Goal: Communication & Community: Answer question/provide support

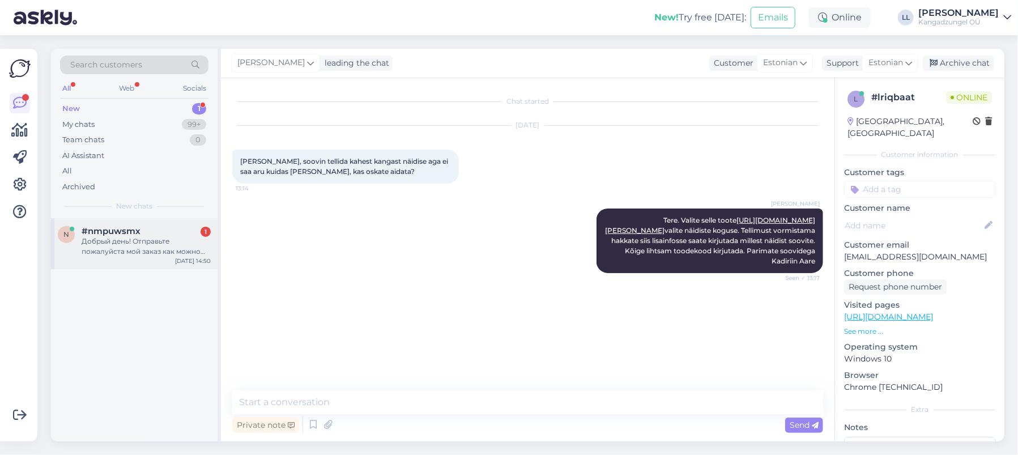
click at [131, 240] on div "Добрый день! Отправьте пожалуйста мой заказ как можно скорее. Arve nr.: 75480 С…" at bounding box center [146, 246] width 129 height 20
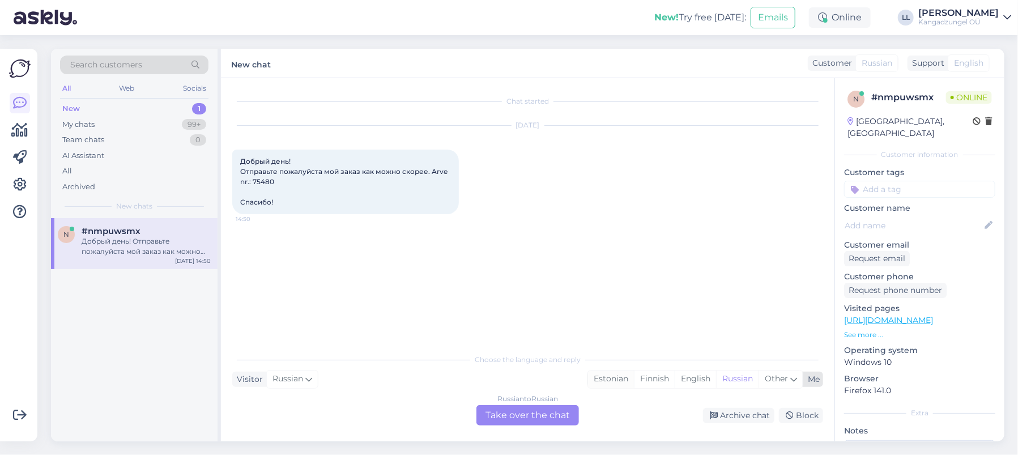
click at [610, 380] on div "Estonian" at bounding box center [611, 379] width 46 height 17
click at [539, 414] on div "Russian to Estonian Take over the chat" at bounding box center [528, 415] width 103 height 20
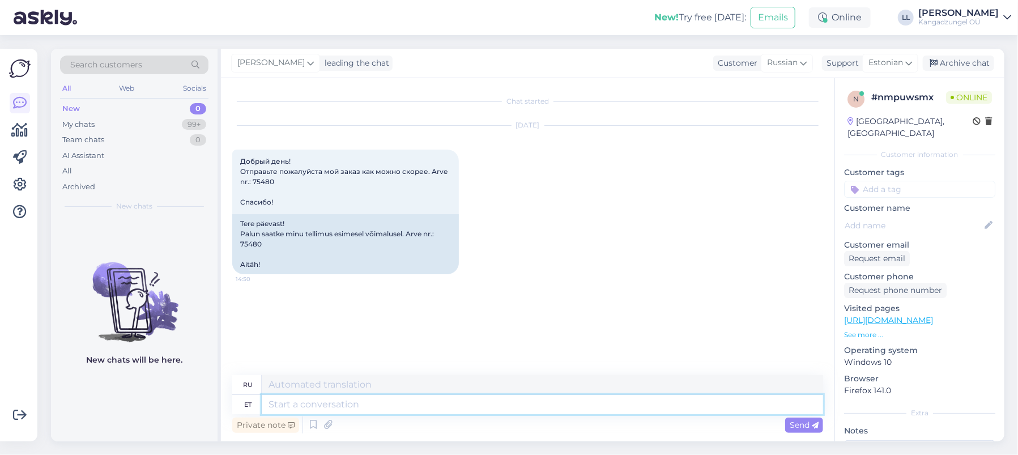
click at [419, 404] on textarea at bounding box center [543, 404] width 562 height 19
type textarea "Tere"
type textarea "Привет"
type textarea "Tere."
type textarea "Привет."
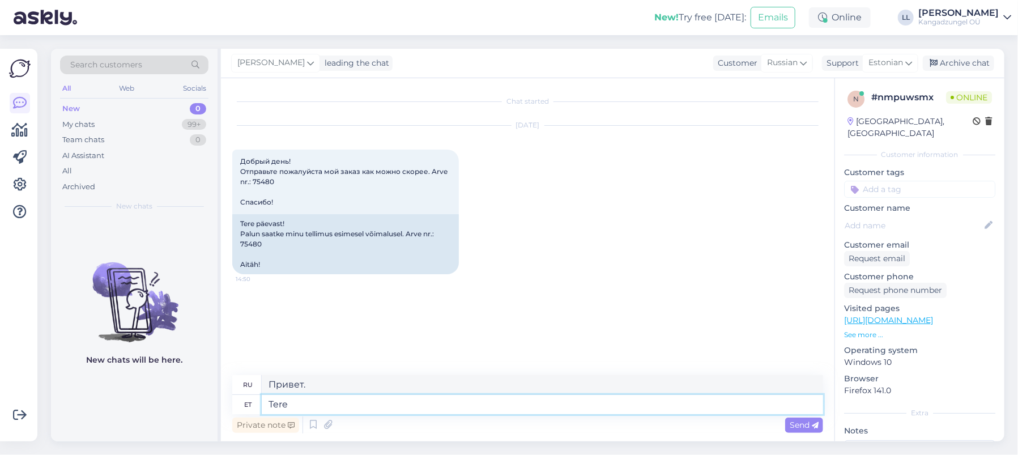
type textarea "Tere"
type textarea "Привет"
type textarea "Tere päevast"
type textarea "Добрый день"
type textarea "Tere päevast."
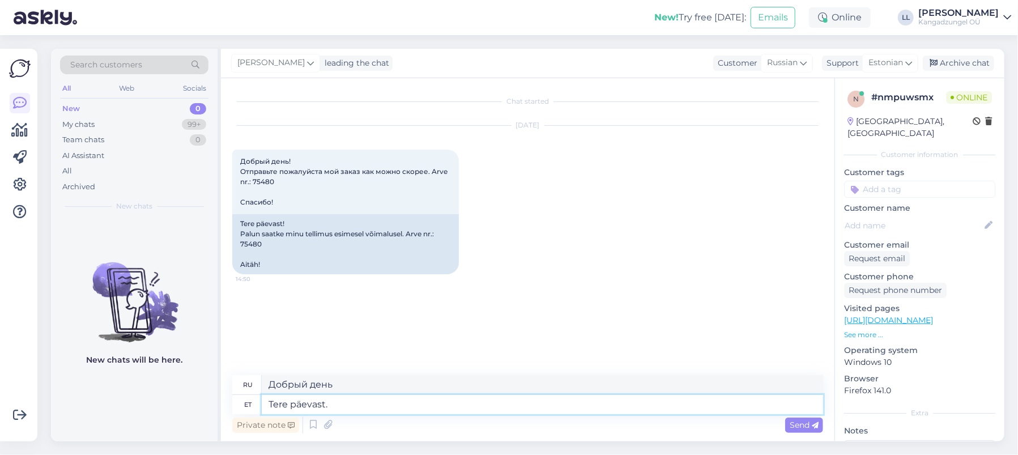
type textarea "Добрый день."
type textarea "Tere päevast. Teie"
type textarea "Добрый день. Искренне Ваш."
type textarea "Tere päevast."
type textarea "Добрый день."
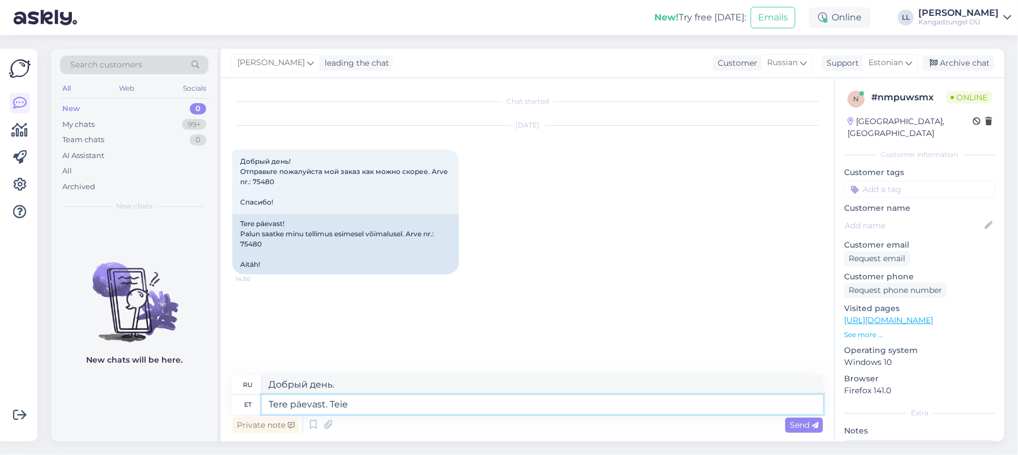
type textarea "Tere päevast. Teie"
type textarea "Добрый день. Искренне Ваш."
type textarea "Tere päevast. Teie tellimus"
type textarea "Добрый день. Ваш заказ"
type textarea "Tere päevast. Teie tellimus läks"
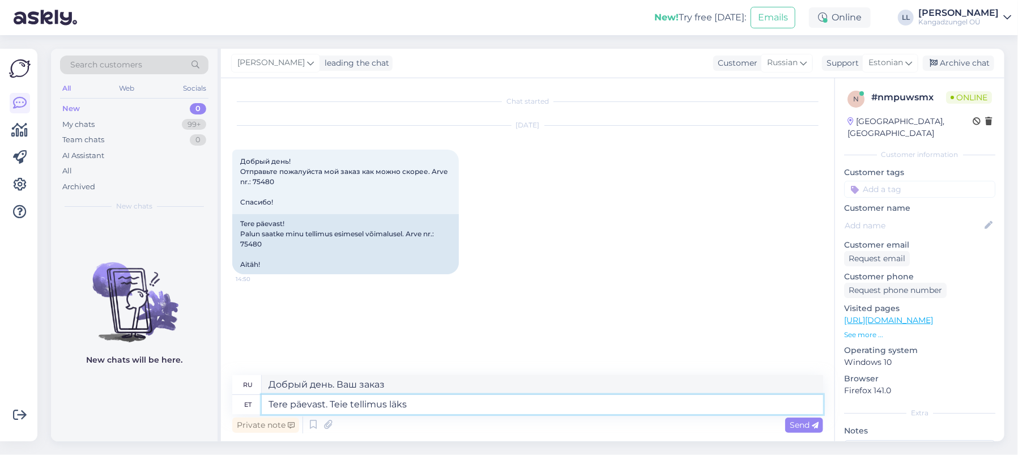
type textarea "Добрый день. Ваш заказ выполнен."
type textarea "Tere päevast. Teie tellimus [PERSON_NAME] j"
type textarea "Добрый день. Ваш заказ был отправлен сегодня."
type textarea "Tere päevast. Teie tellimus läks [PERSON_NAME]"
type textarea "Добрый день. Ваш заказ уже был отправлен сегодня."
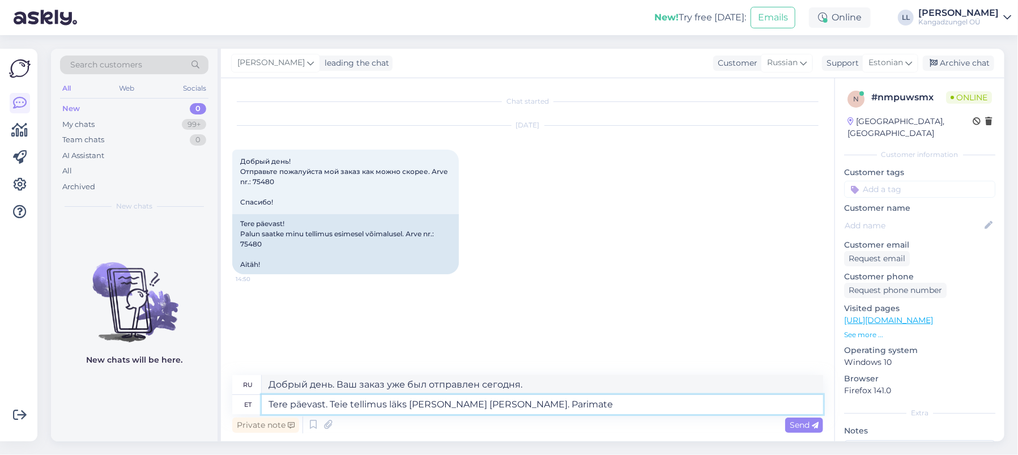
type textarea "Tere päevast. Teie tellimus läks [PERSON_NAME] [PERSON_NAME]. Parimate s"
type textarea "Добрый день. Ваш заказ уже отправлен сегодня. С наилучшими пожеланиями."
type textarea "Tere päevast. Teie tellimus läks [PERSON_NAME] [PERSON_NAME]. Parimate soovideg…"
type textarea "Добрый день. Ваш заказ уже отправлен сегодня. С наилучшими пожеланиями, Кадирий…"
type textarea "Tere päevast. Teie tellimus läks [PERSON_NAME] [PERSON_NAME]. Parimate soovideg…"
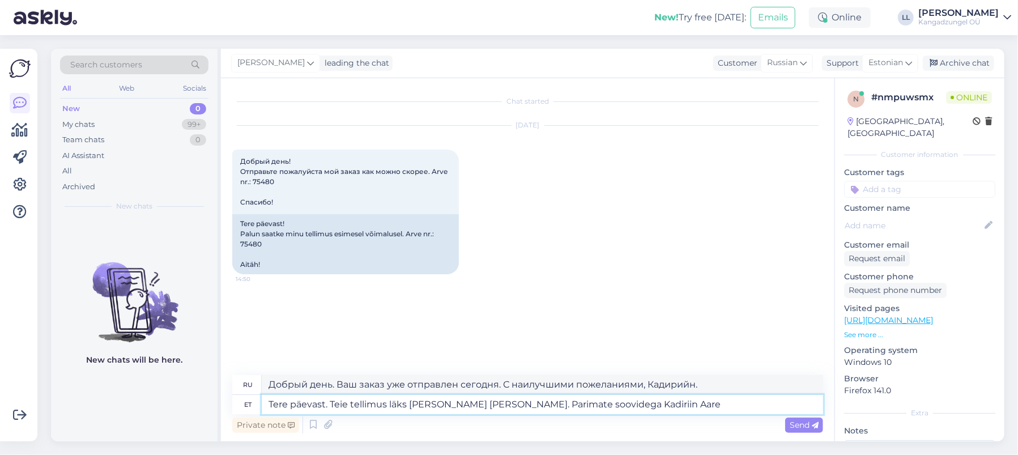
type textarea "Добрый день. Ваш заказ уже отправлен сегодня. С наилучшими пожеланиями, [PERSON…"
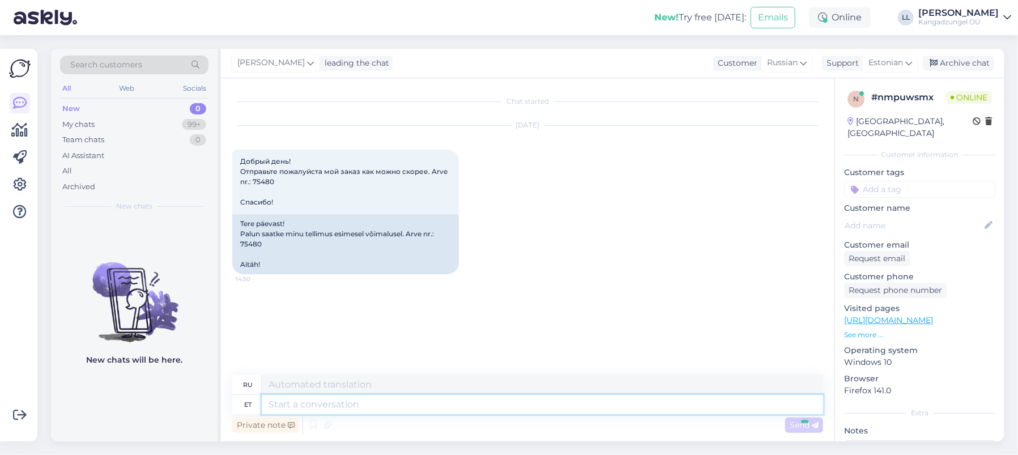
scroll to position [10, 0]
